Goal: Find specific page/section: Find specific page/section

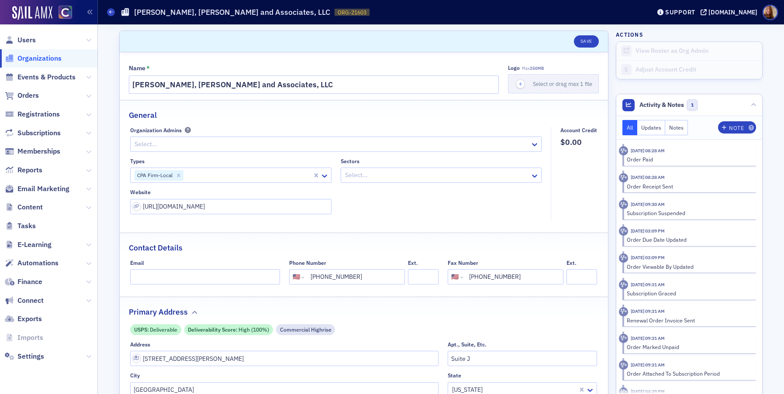
select select "US"
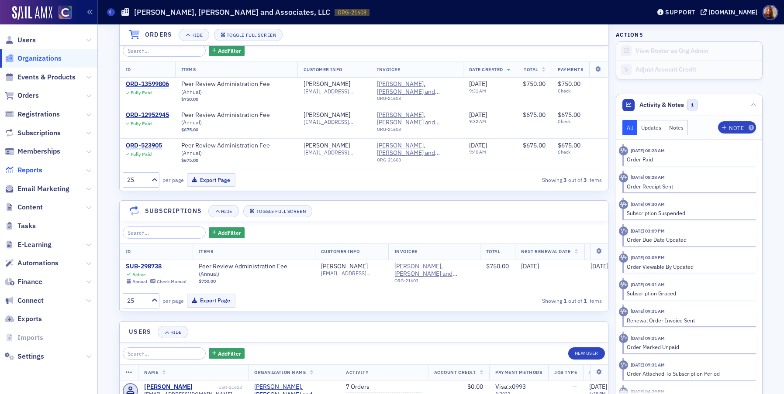
click at [36, 170] on span "Reports" at bounding box center [29, 170] width 25 height 10
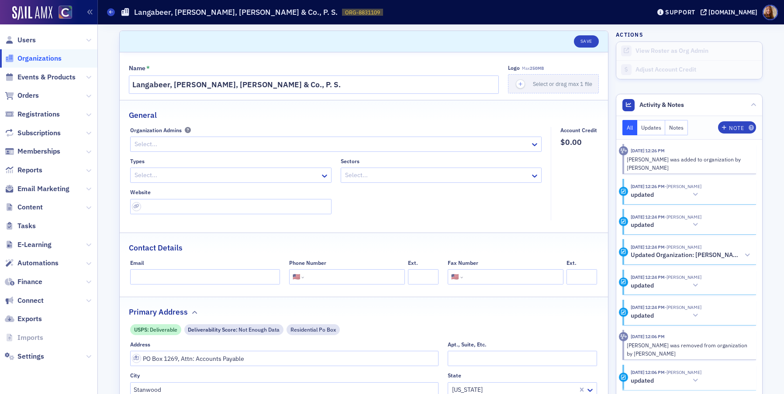
select select "US"
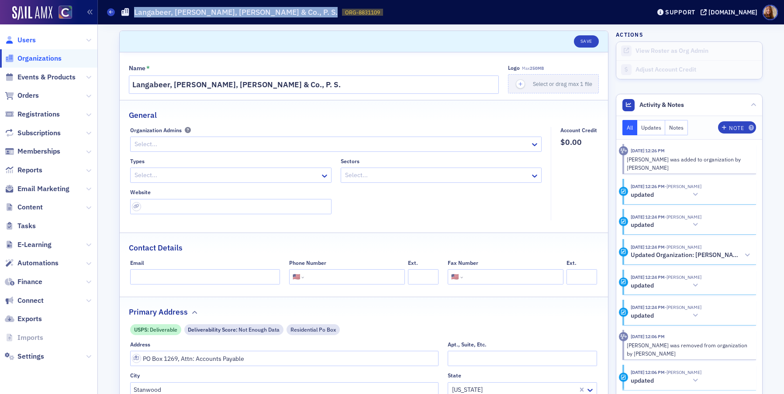
scroll to position [38, 0]
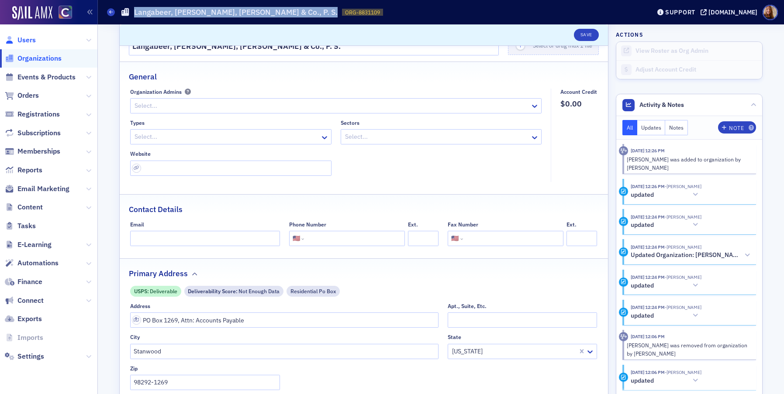
click at [31, 36] on span "Users" at bounding box center [26, 40] width 18 height 10
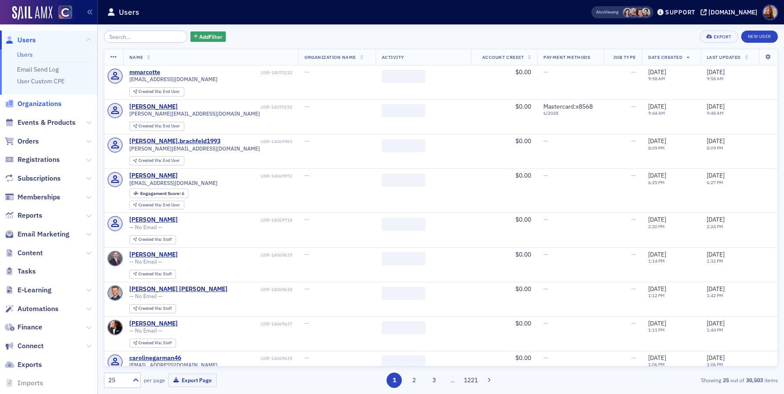
click at [39, 103] on span "Organizations" at bounding box center [39, 104] width 44 height 10
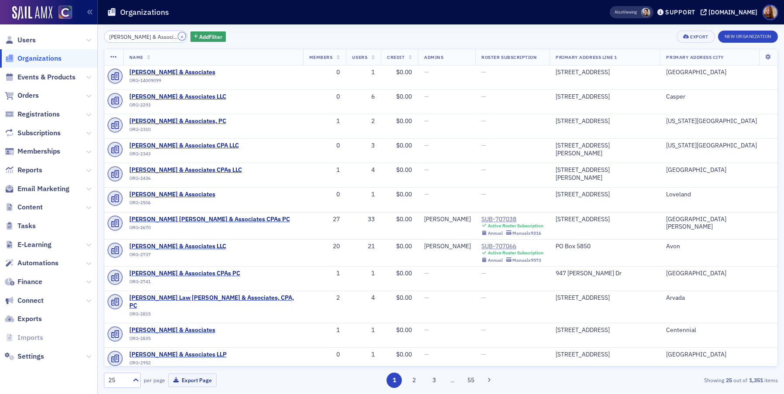
click at [178, 37] on button "×" at bounding box center [182, 36] width 8 height 8
